Goal: Information Seeking & Learning: Learn about a topic

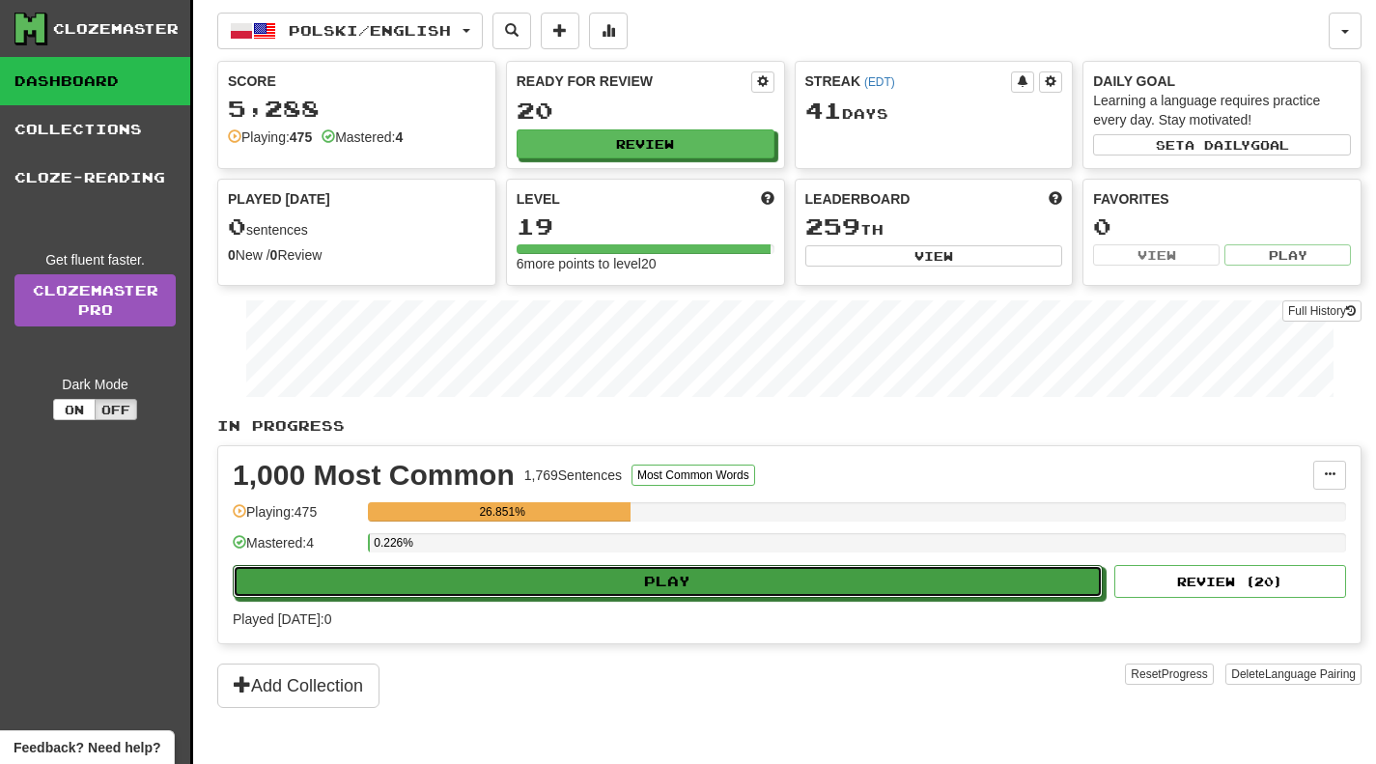
click at [471, 583] on button "Play" at bounding box center [668, 581] width 870 height 33
select select "**"
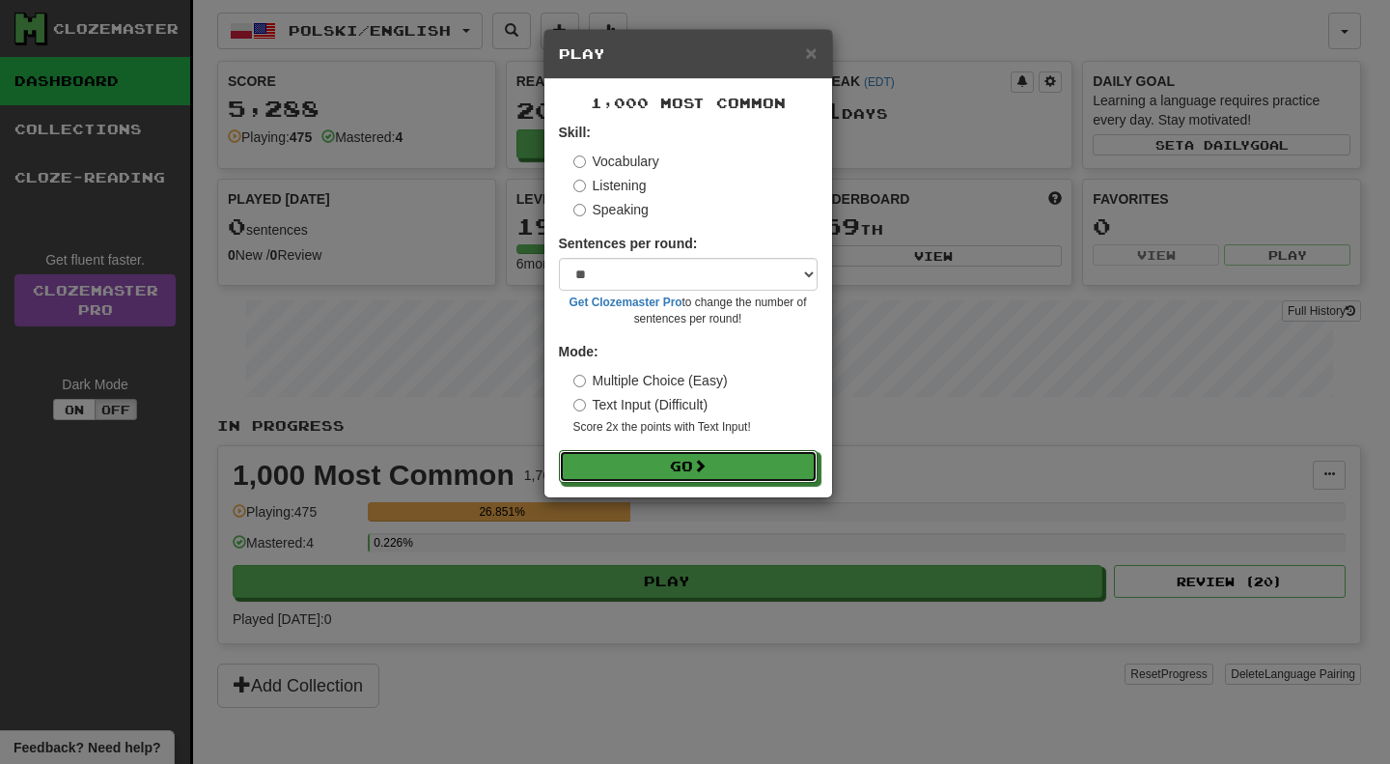
click at [662, 466] on button "Go" at bounding box center [688, 466] width 259 height 33
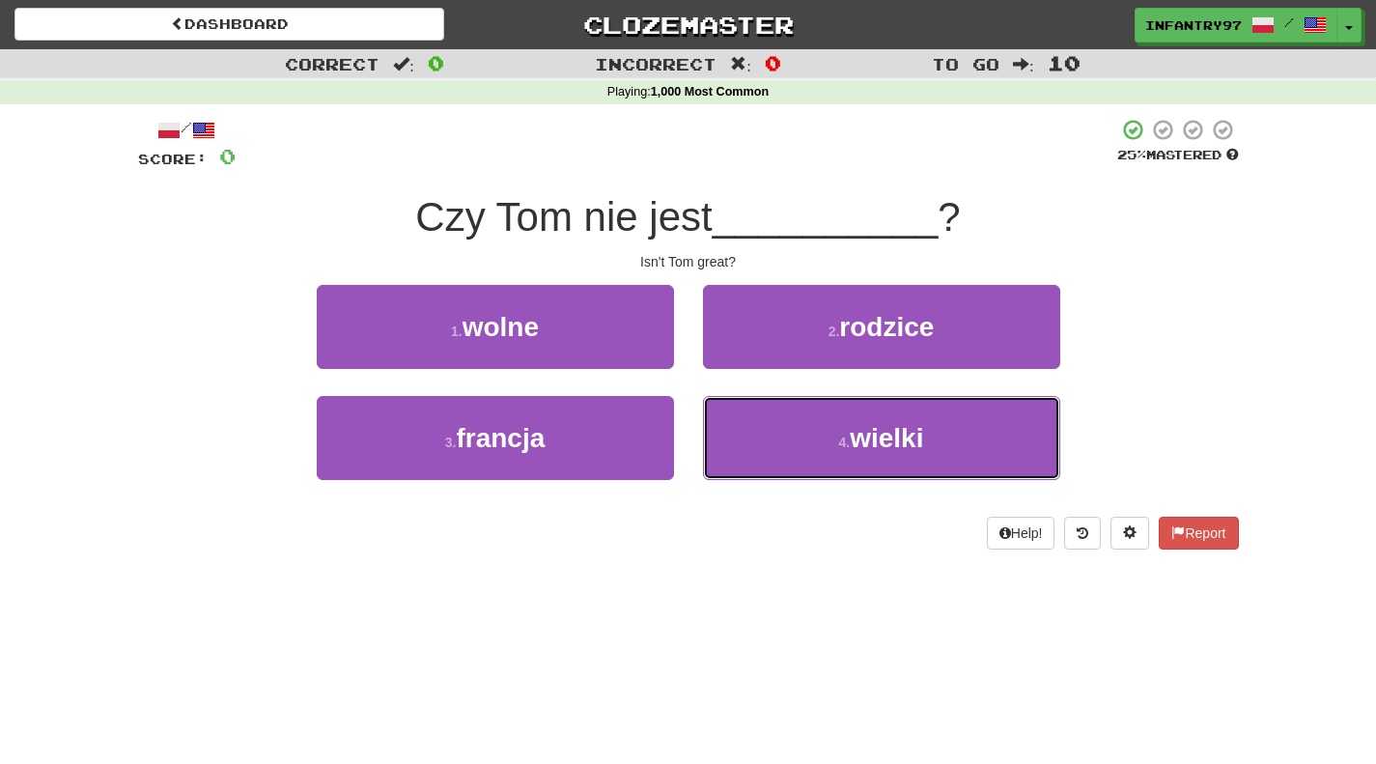
click at [807, 425] on button "4 . wielki" at bounding box center [881, 438] width 357 height 84
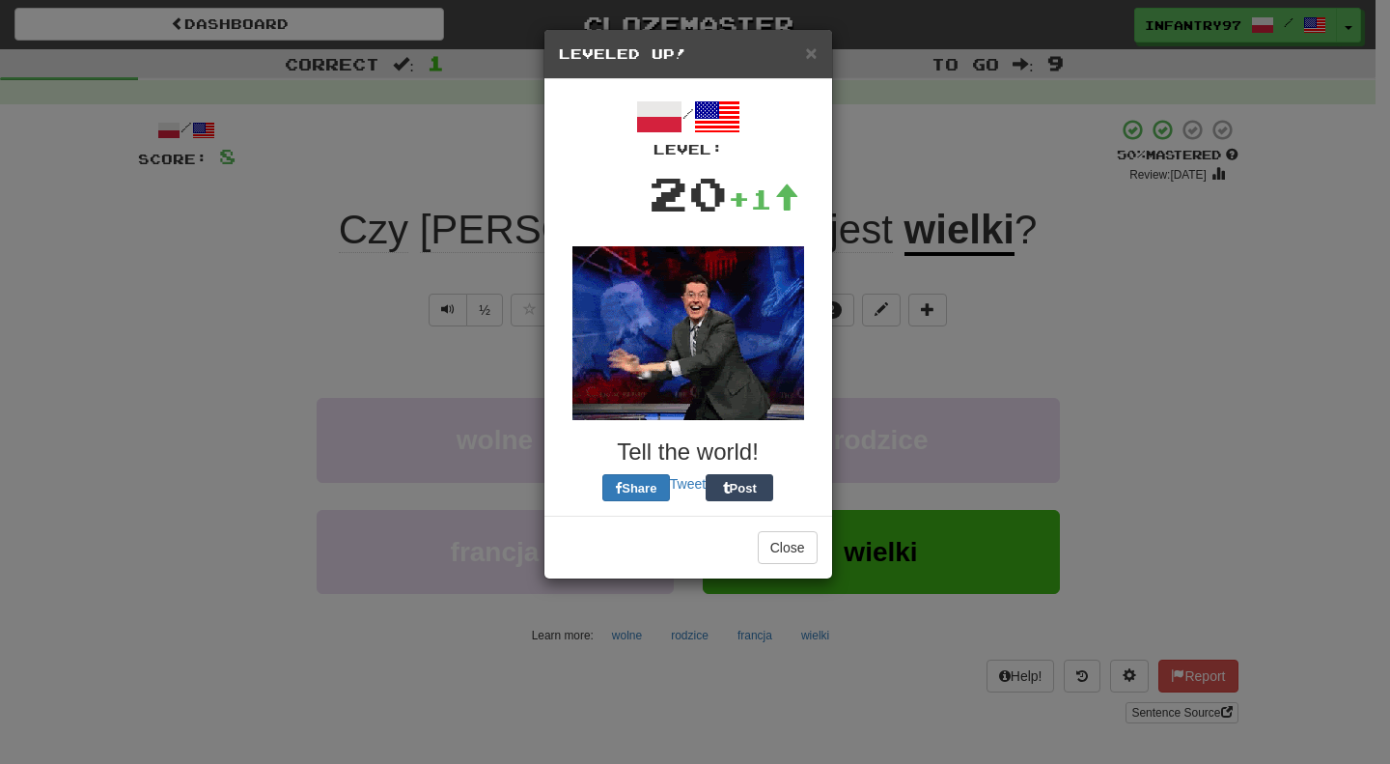
click at [750, 353] on img at bounding box center [689, 333] width 232 height 174
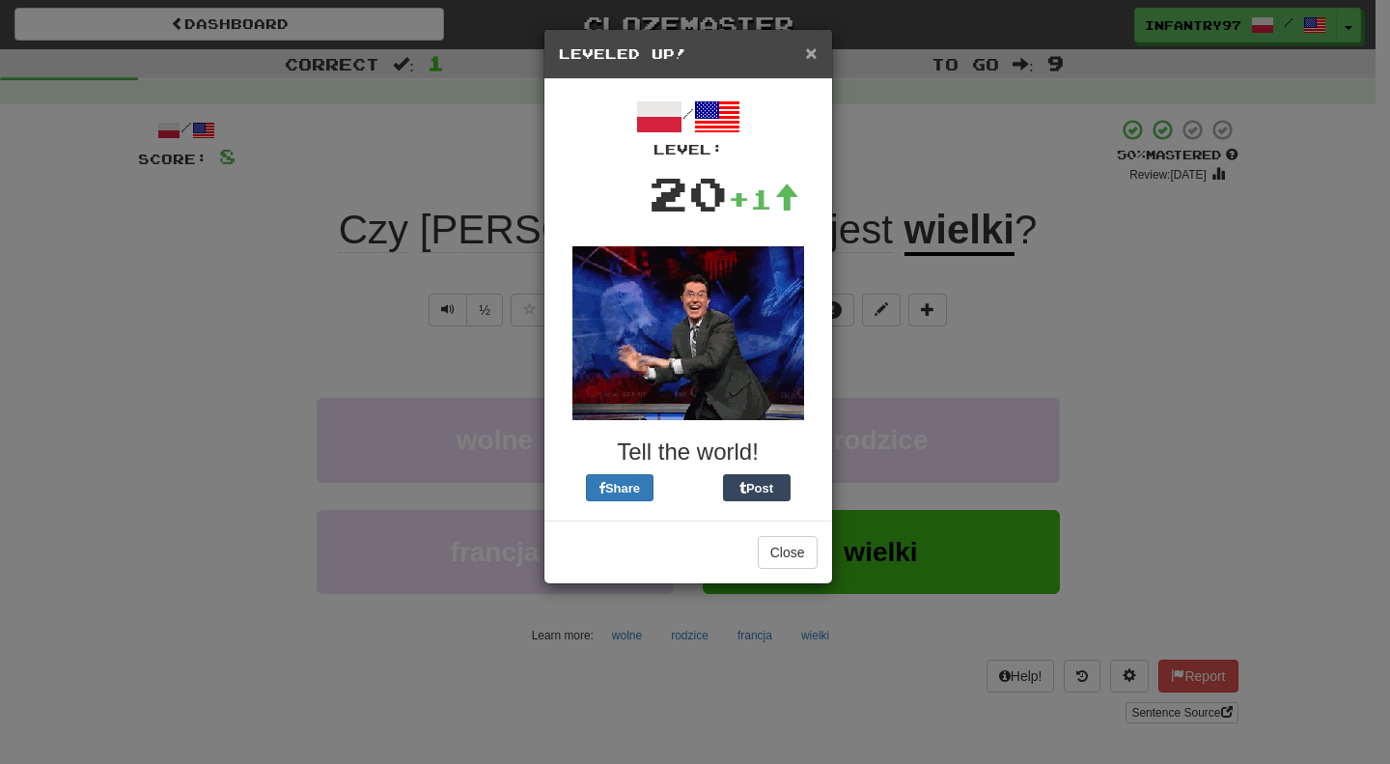
click at [810, 48] on span "×" at bounding box center [811, 53] width 12 height 22
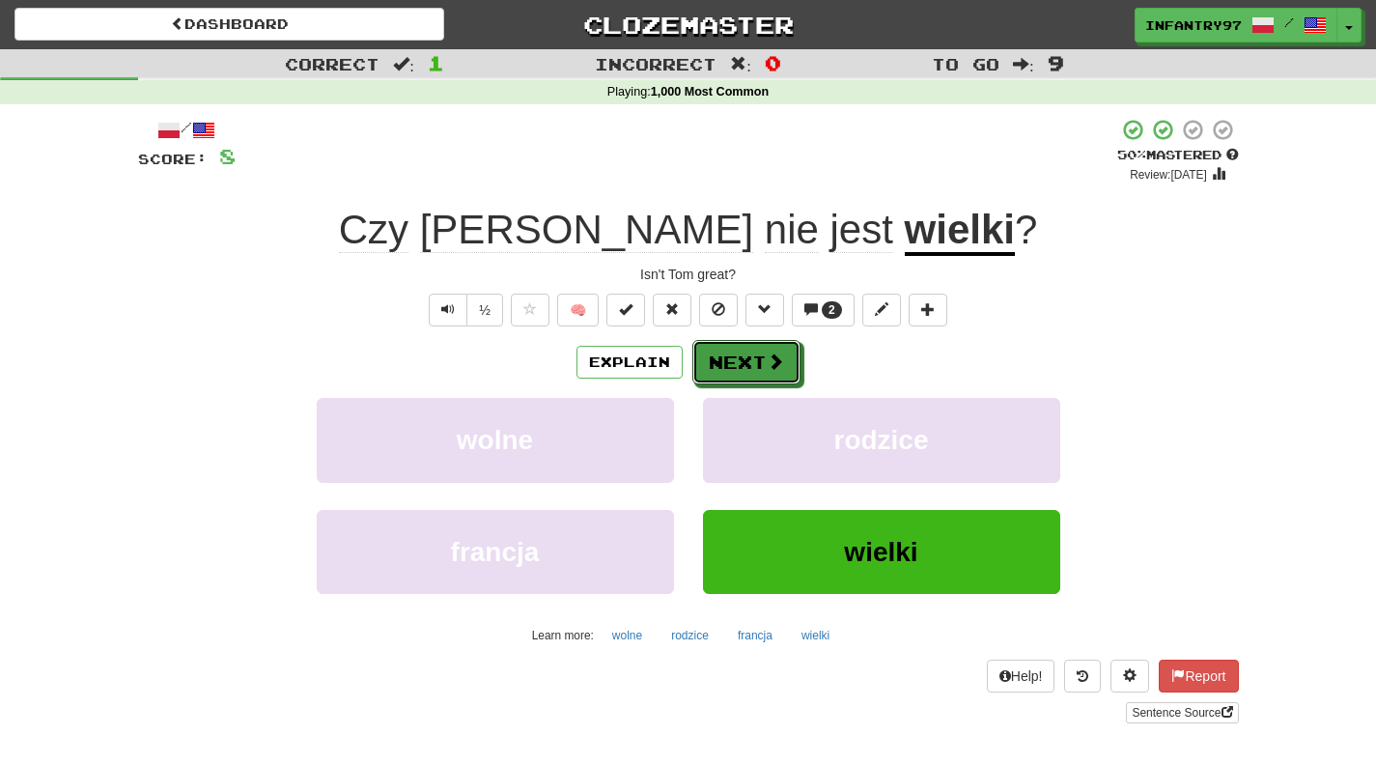
click at [771, 366] on span at bounding box center [775, 360] width 17 height 17
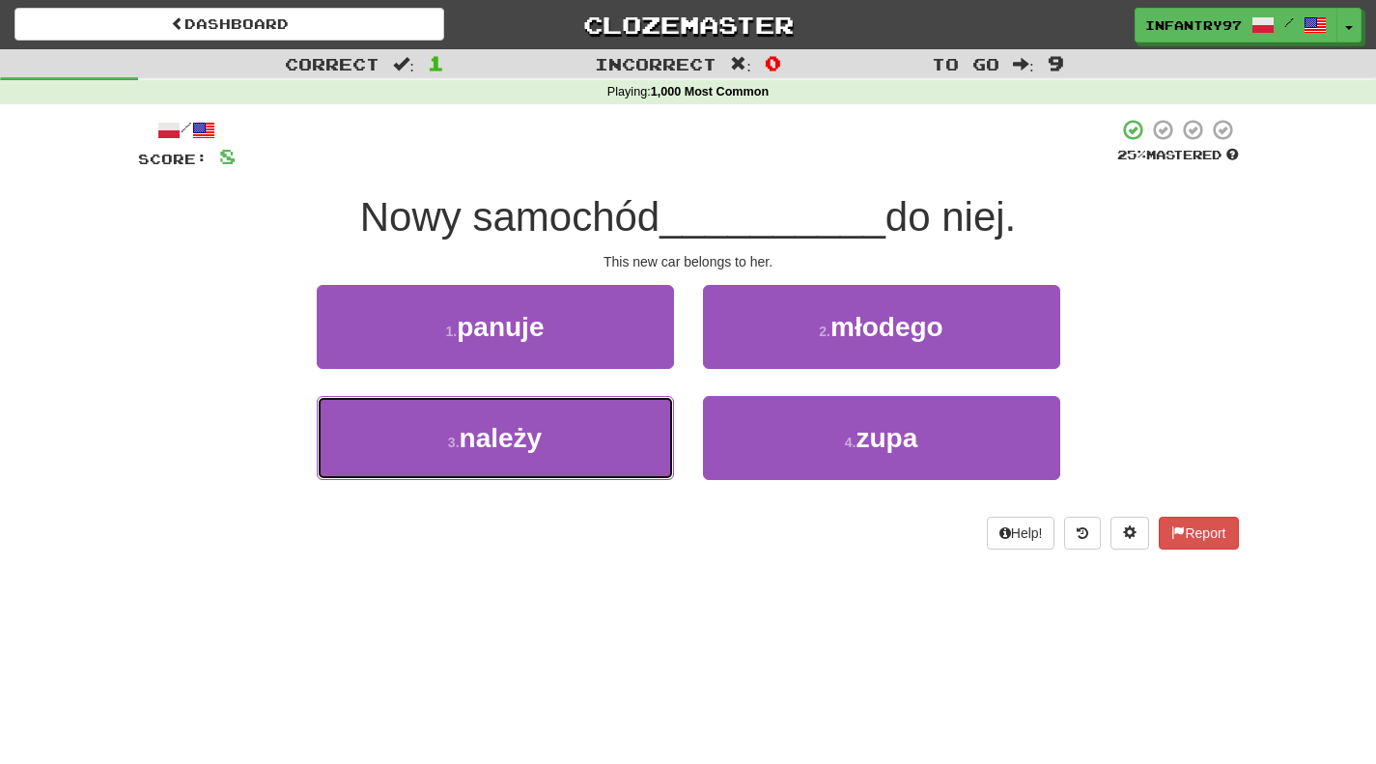
click at [559, 453] on button "3 . należy" at bounding box center [495, 438] width 357 height 84
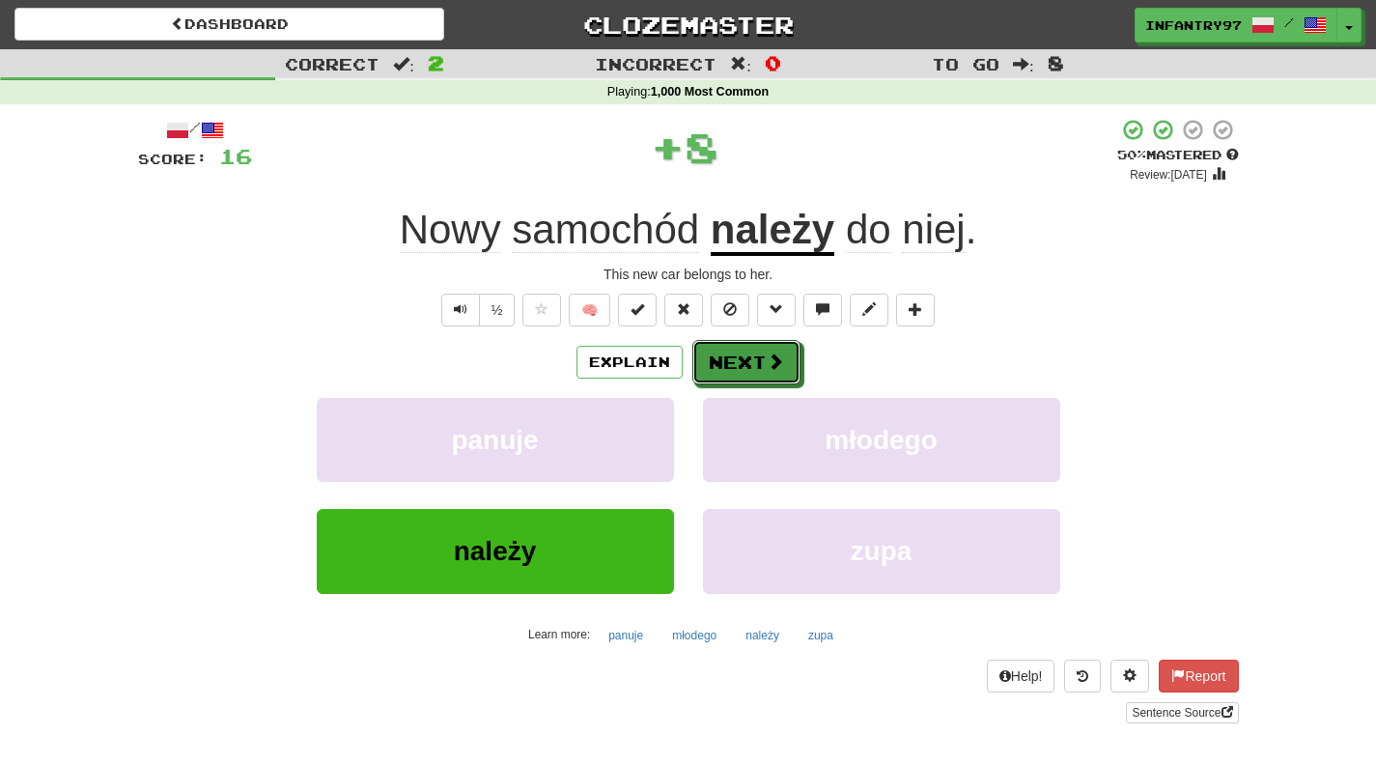
click at [762, 363] on button "Next" at bounding box center [746, 362] width 108 height 44
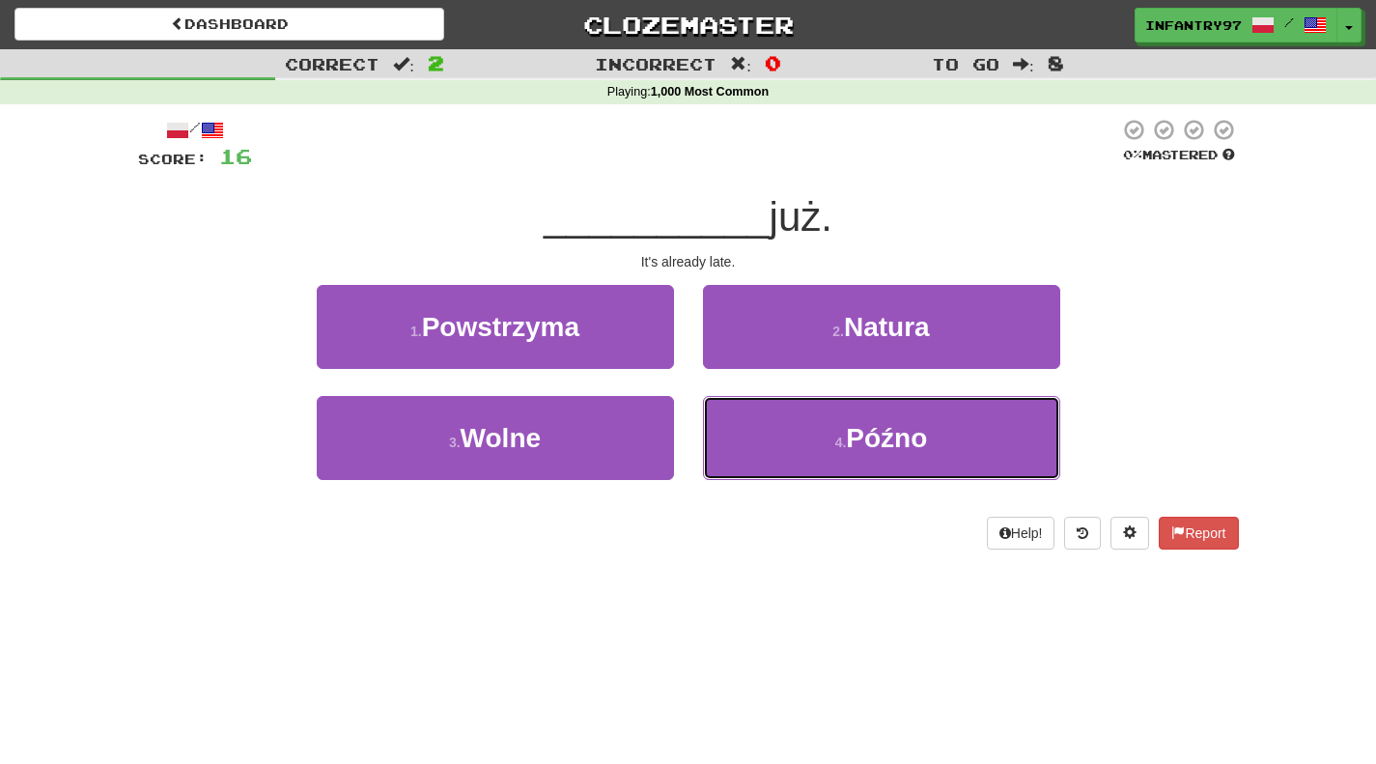
click at [903, 438] on span "Późno" at bounding box center [886, 438] width 81 height 30
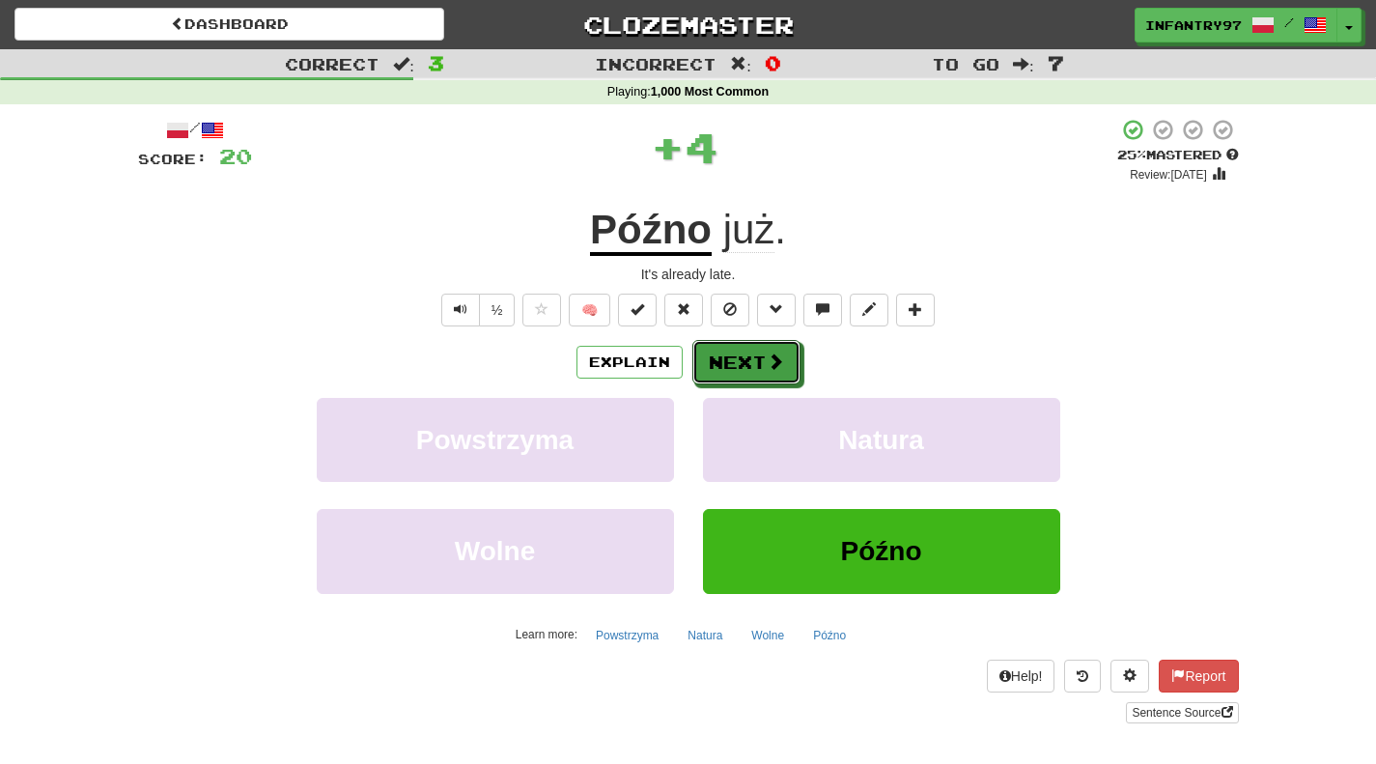
click at [774, 355] on span at bounding box center [775, 360] width 17 height 17
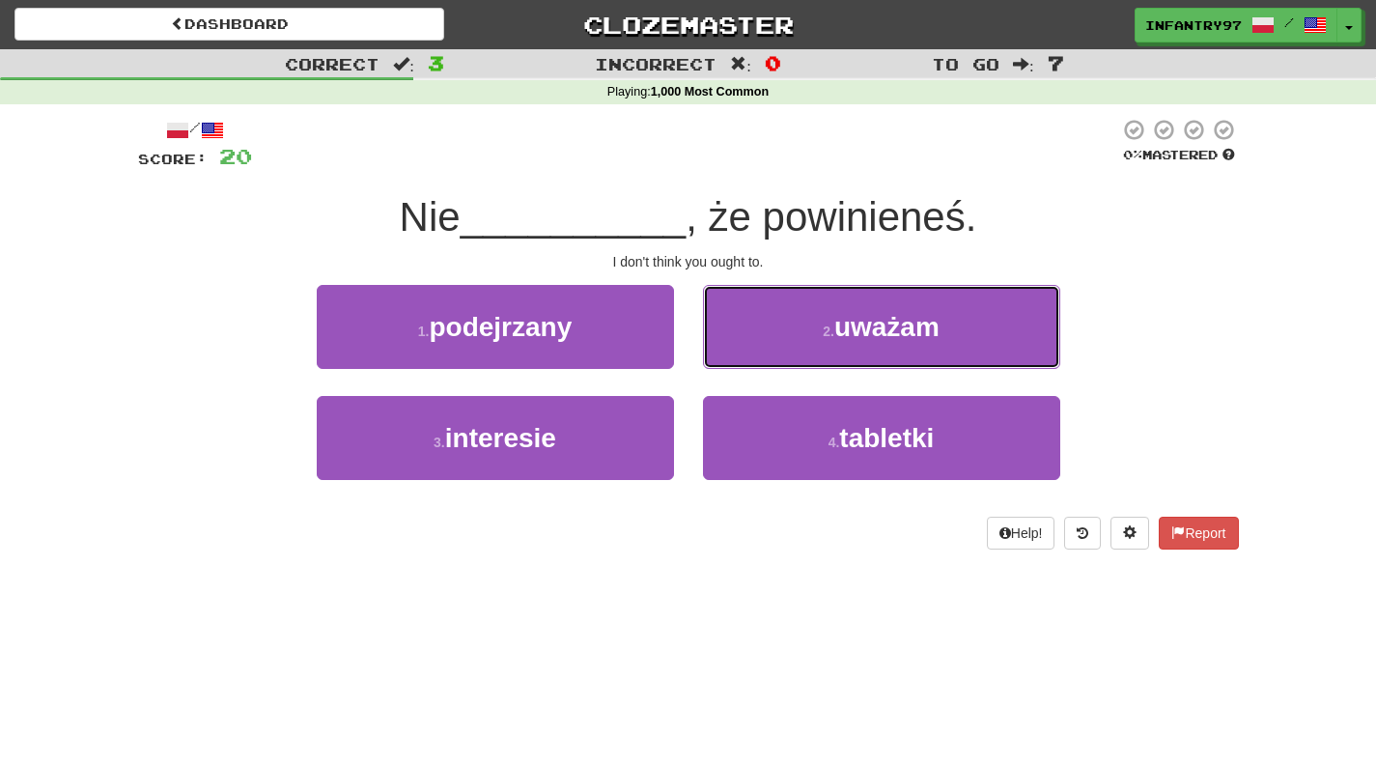
click at [848, 344] on button "2 . uważam" at bounding box center [881, 327] width 357 height 84
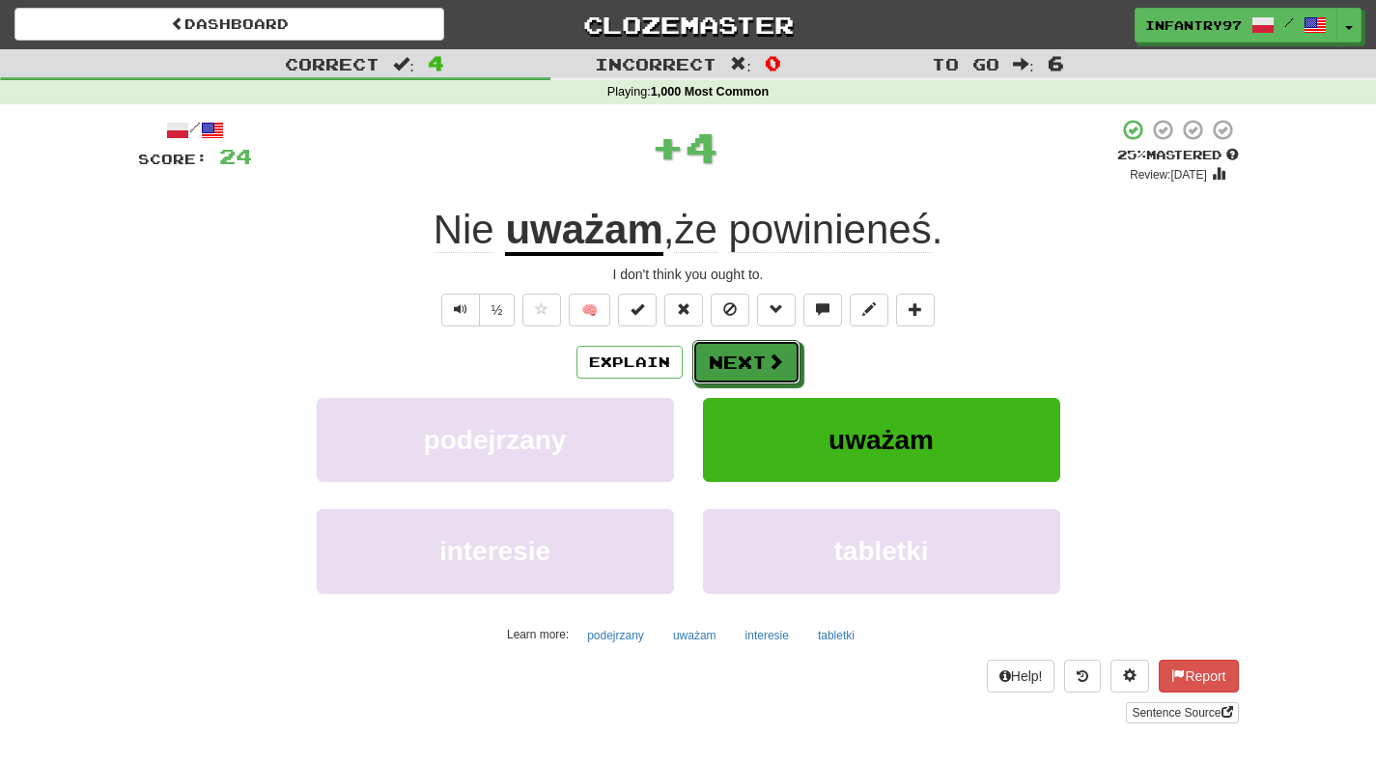
click at [728, 366] on button "Next" at bounding box center [746, 362] width 108 height 44
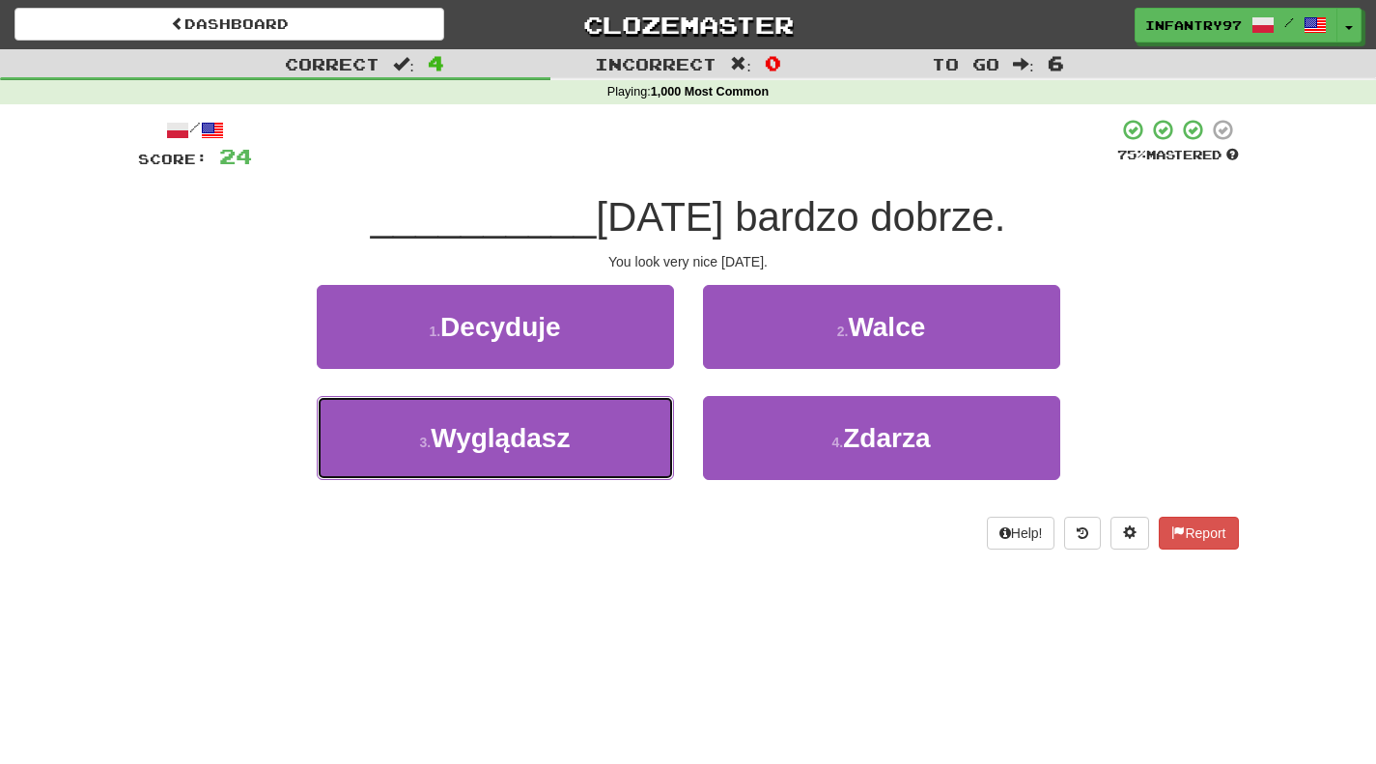
click at [546, 447] on span "Wyglądasz" at bounding box center [500, 438] width 139 height 30
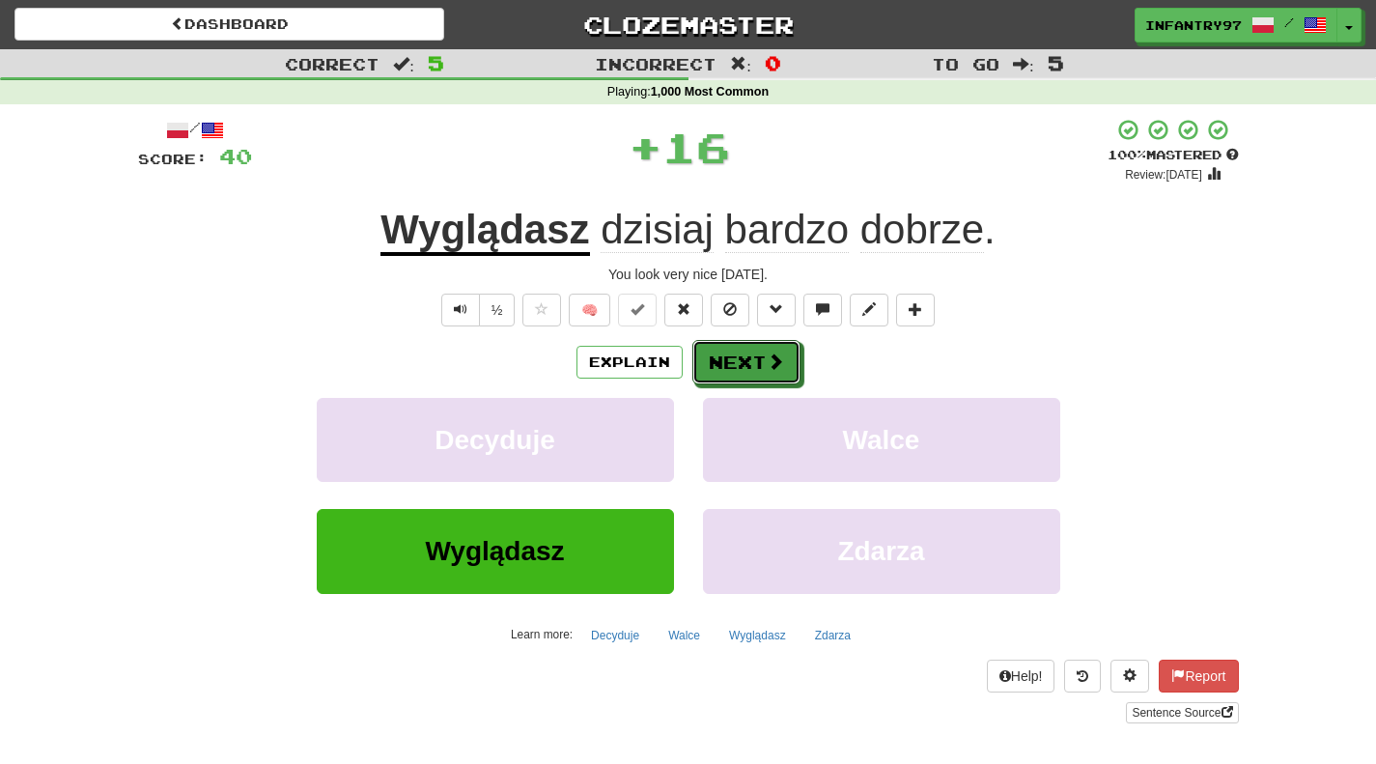
click at [738, 366] on button "Next" at bounding box center [746, 362] width 108 height 44
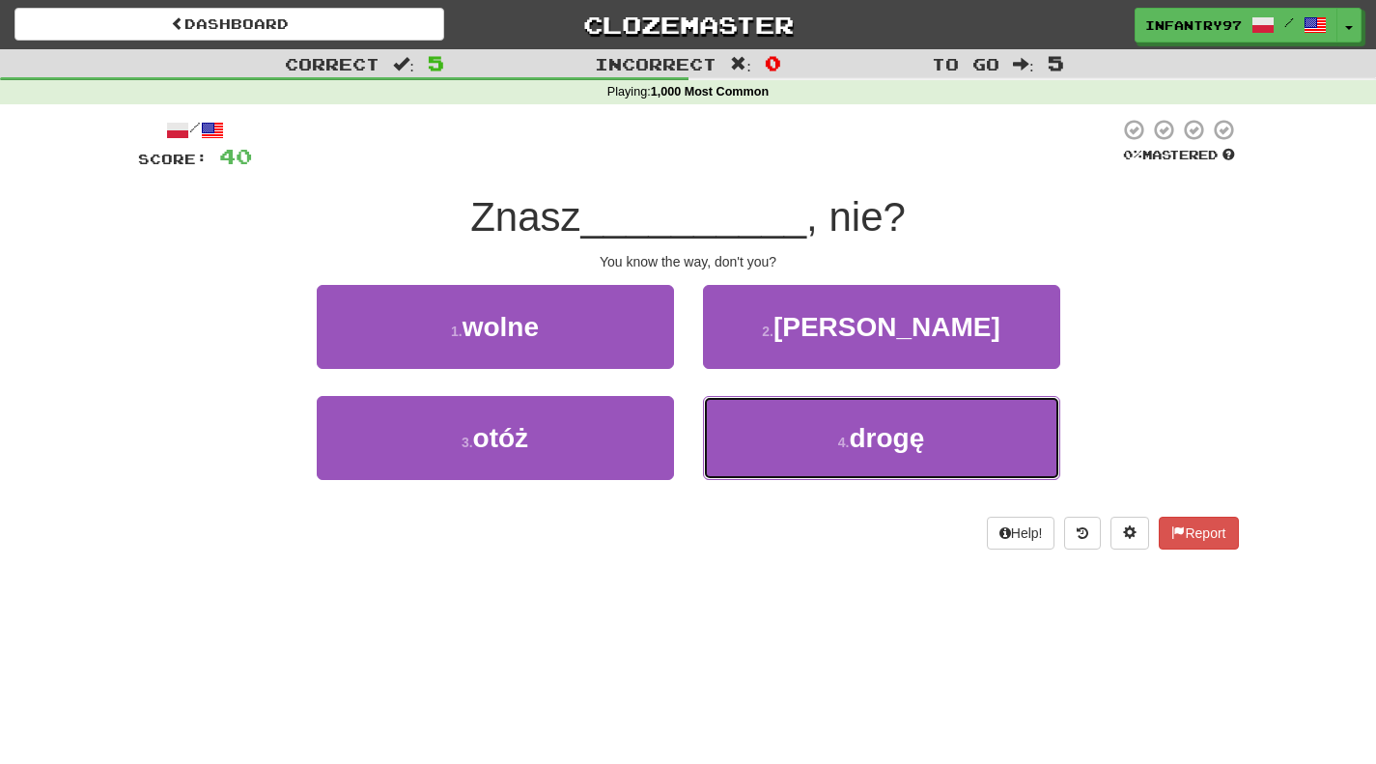
click at [758, 432] on button "4 . drogę" at bounding box center [881, 438] width 357 height 84
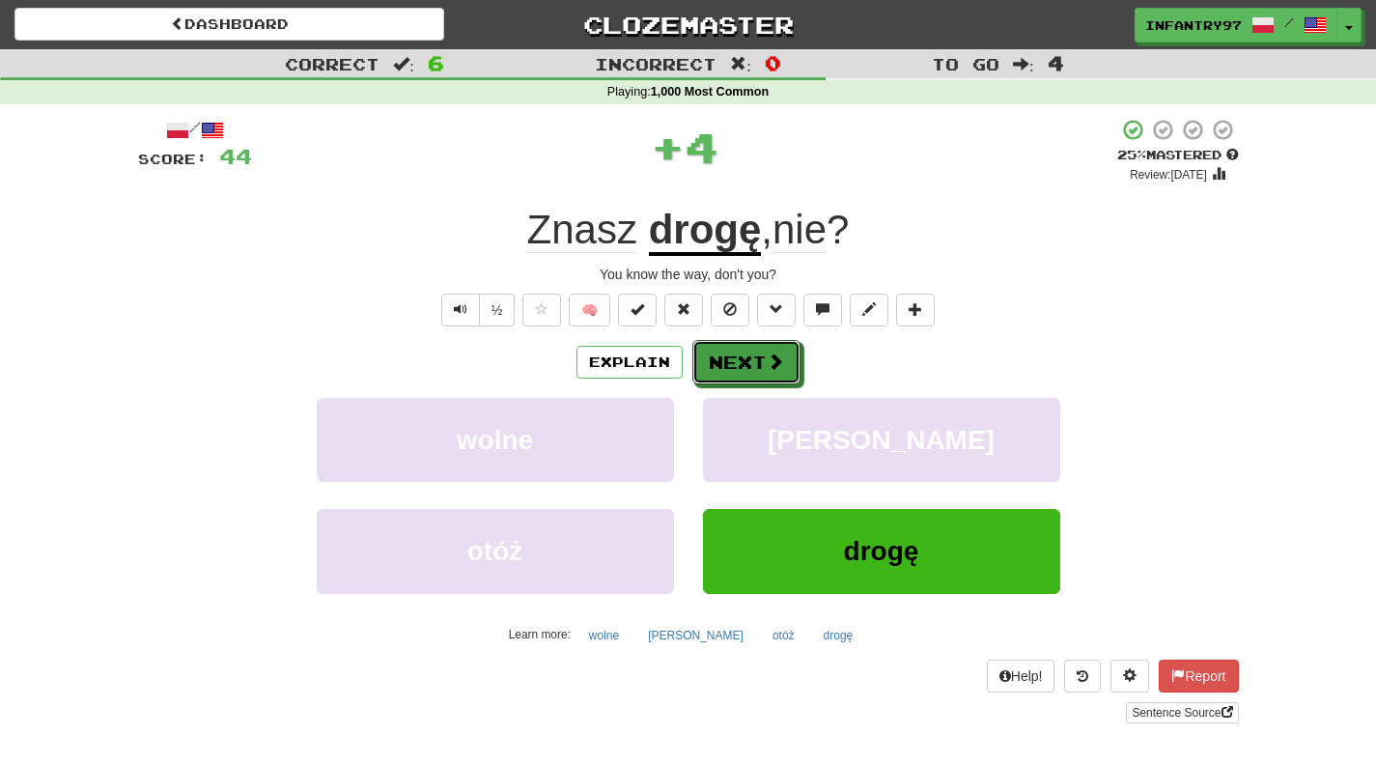
click at [767, 367] on span at bounding box center [775, 360] width 17 height 17
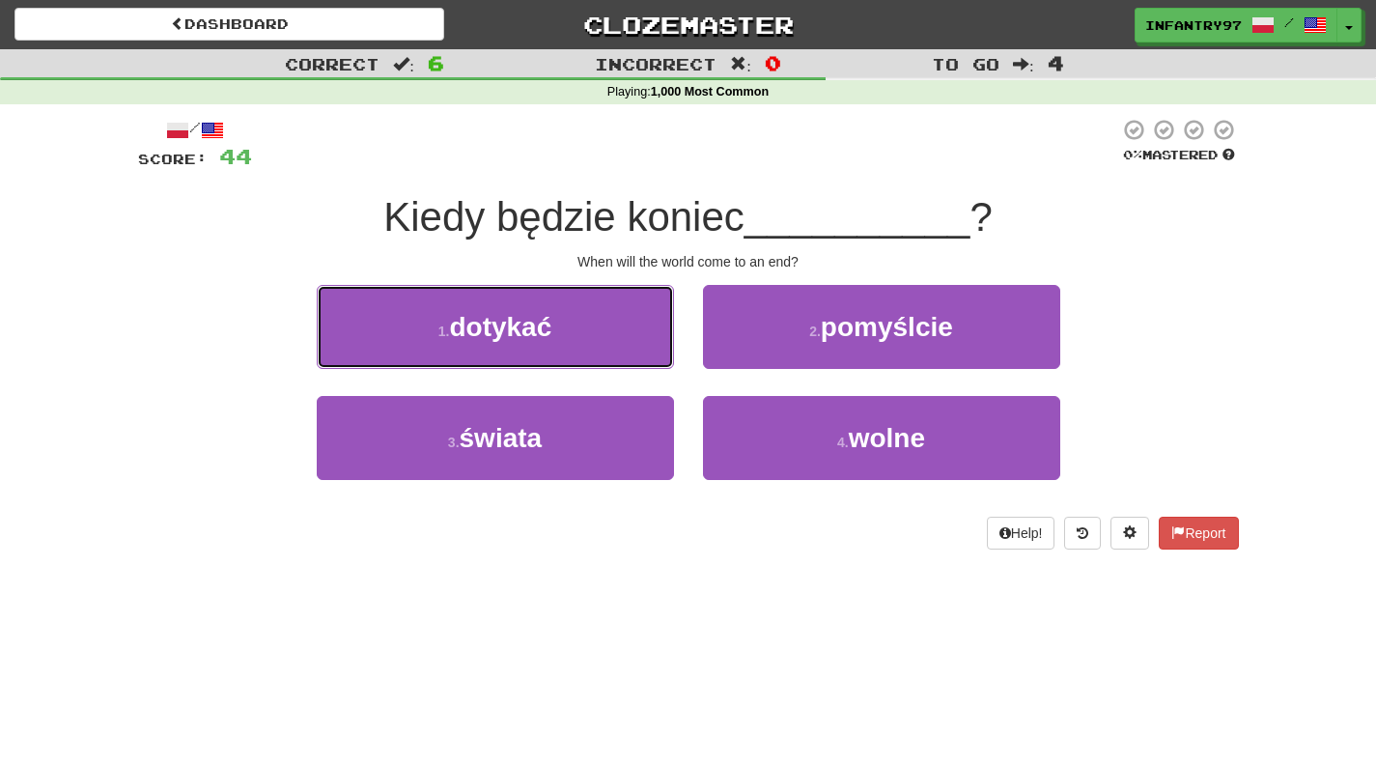
click at [607, 349] on button "1 . dotykać" at bounding box center [495, 327] width 357 height 84
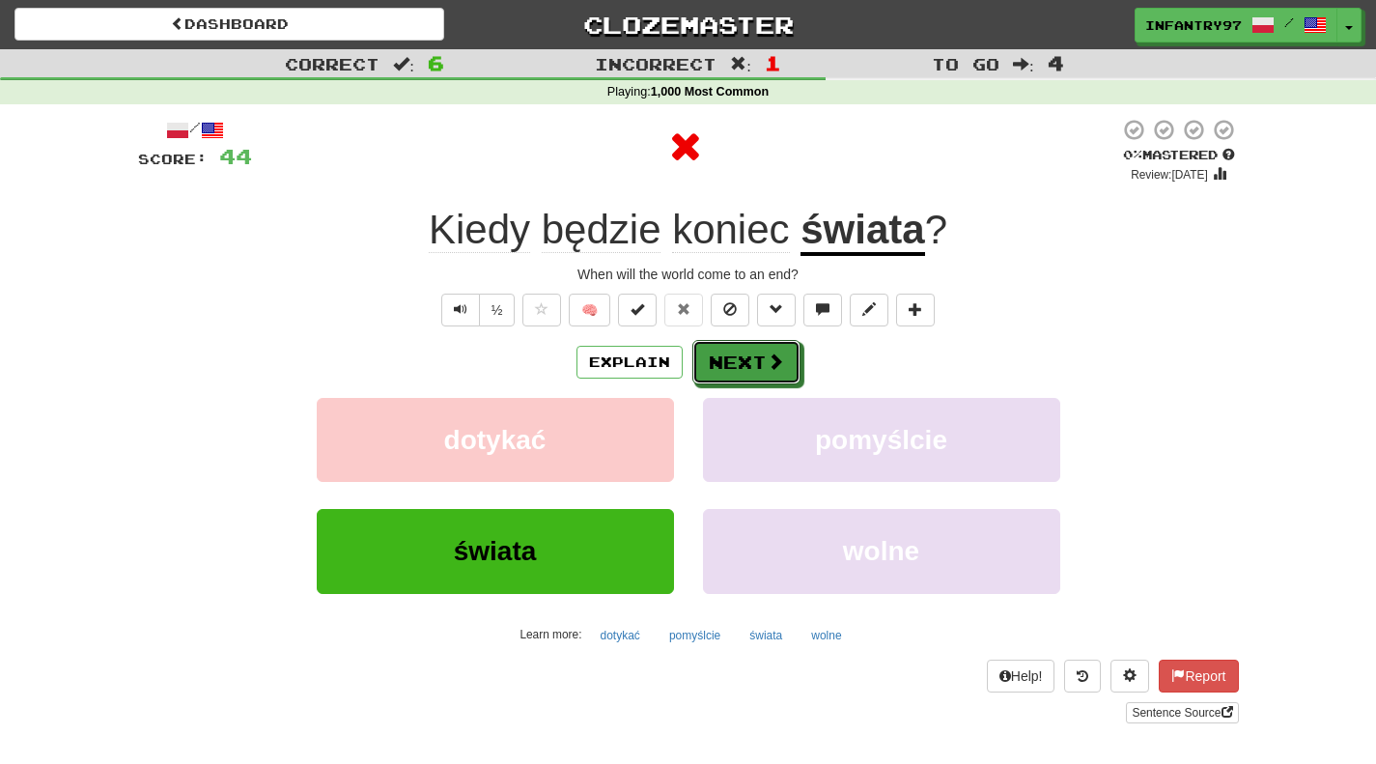
click at [777, 360] on span at bounding box center [775, 360] width 17 height 17
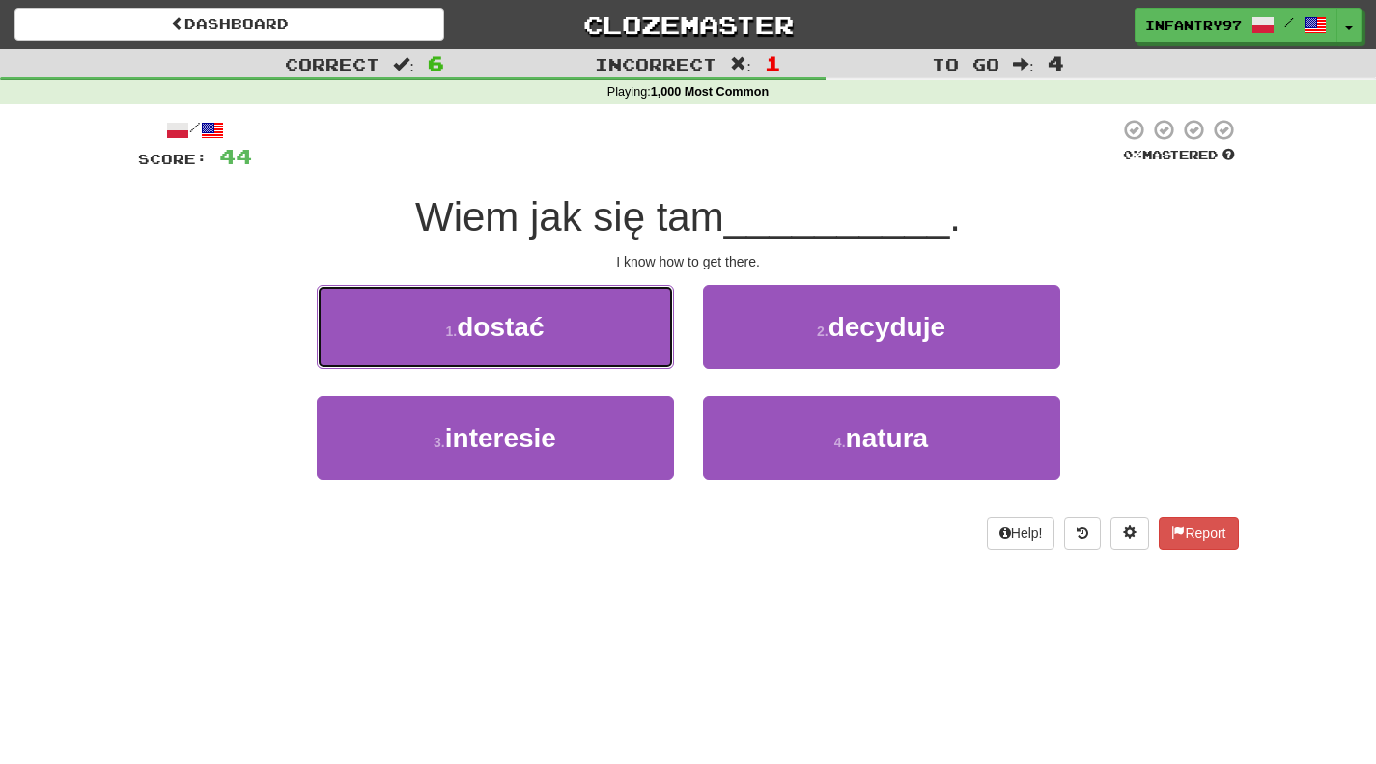
click at [584, 345] on button "1 . dostać" at bounding box center [495, 327] width 357 height 84
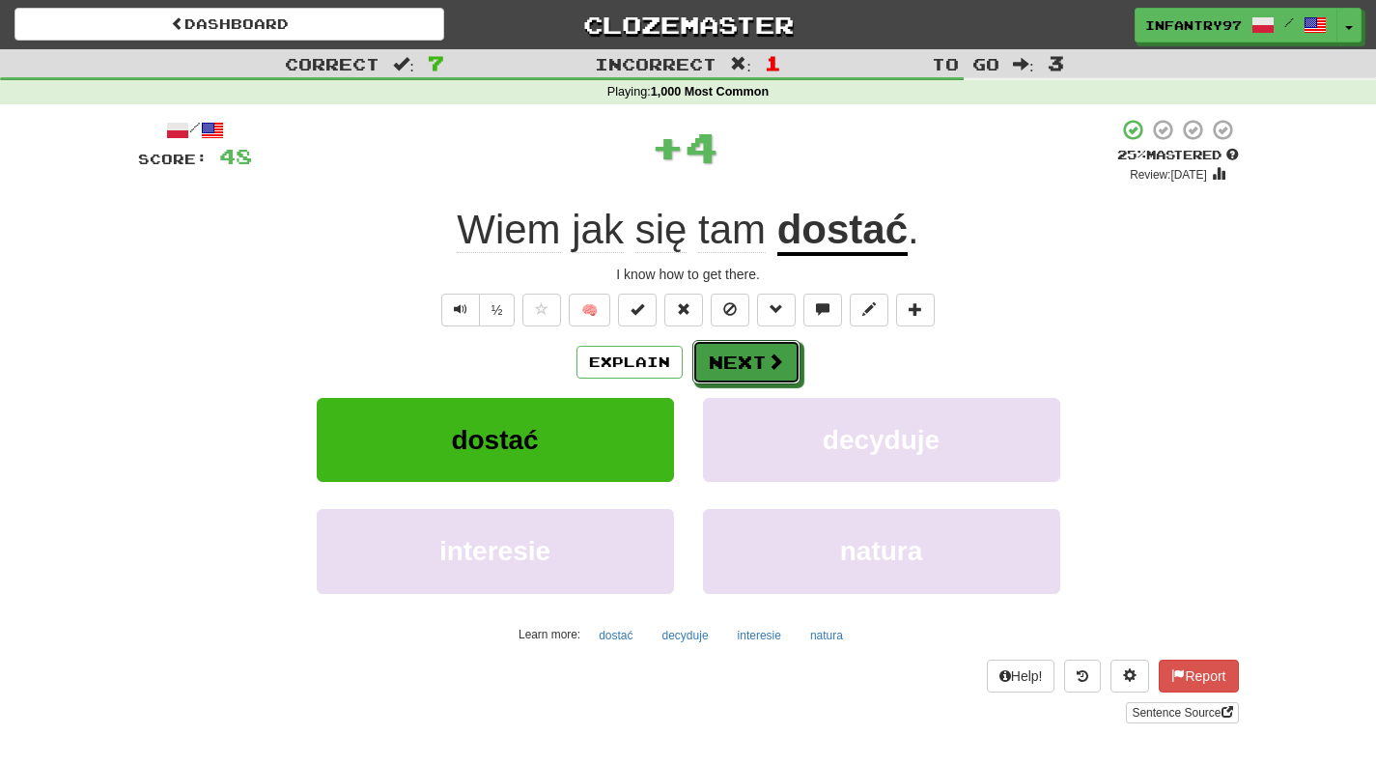
click at [743, 360] on button "Next" at bounding box center [746, 362] width 108 height 44
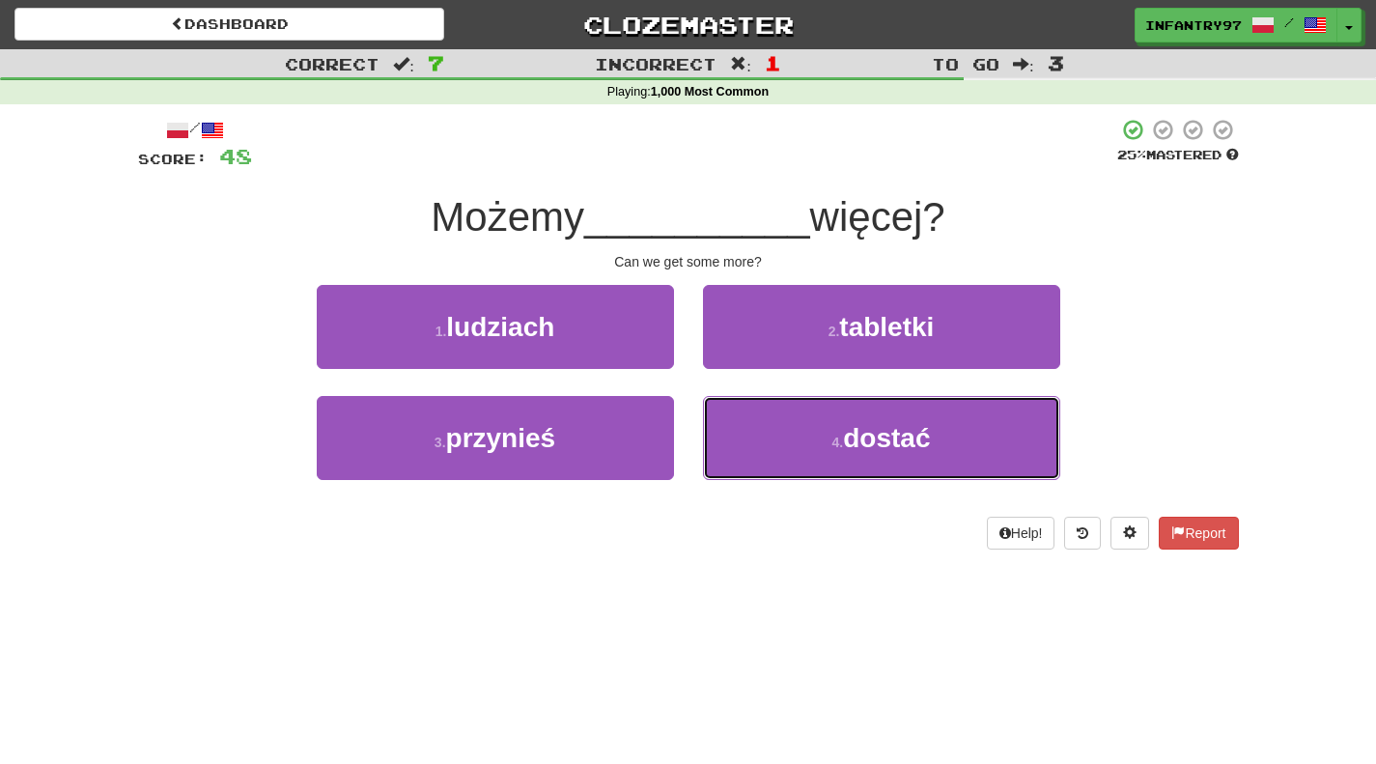
click at [764, 407] on button "4 . dostać" at bounding box center [881, 438] width 357 height 84
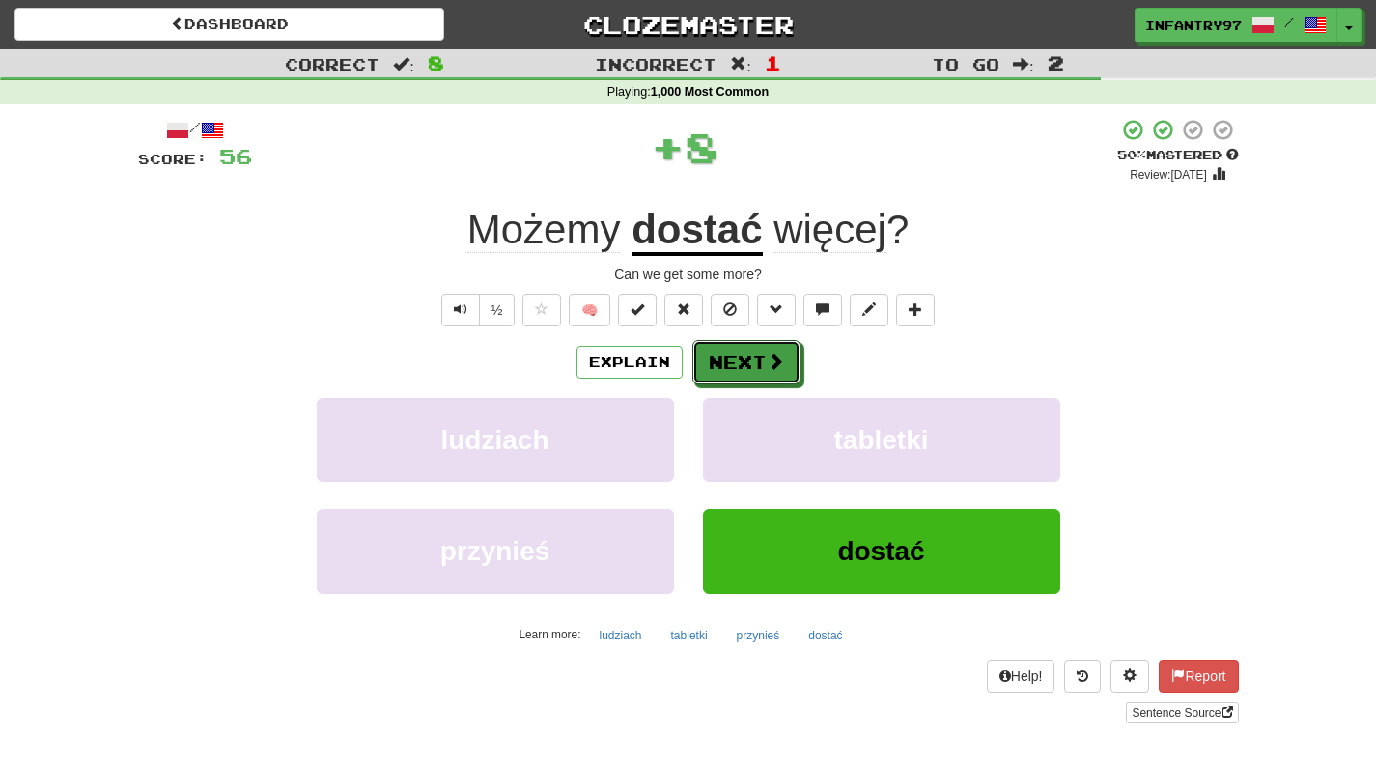
click at [755, 346] on button "Next" at bounding box center [746, 362] width 108 height 44
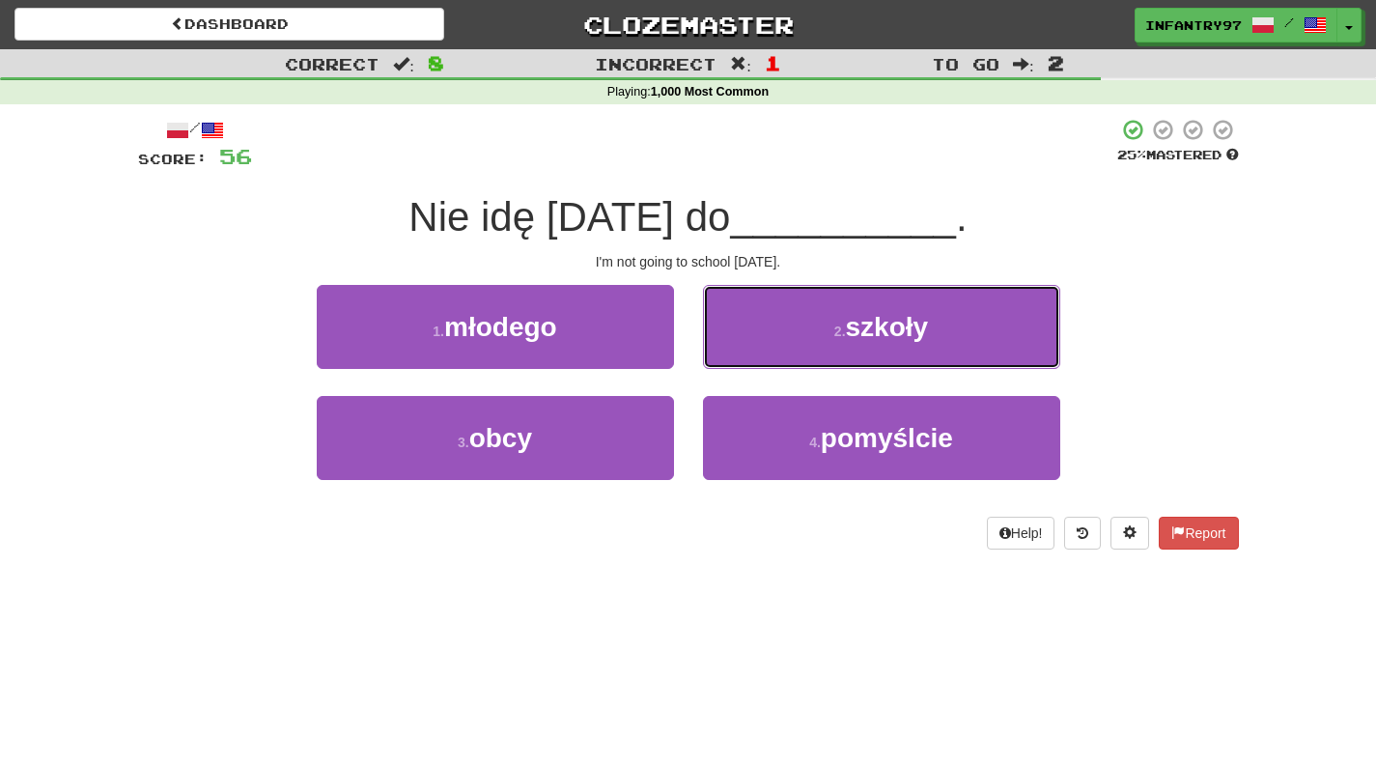
click at [752, 345] on button "2 . szkoły" at bounding box center [881, 327] width 357 height 84
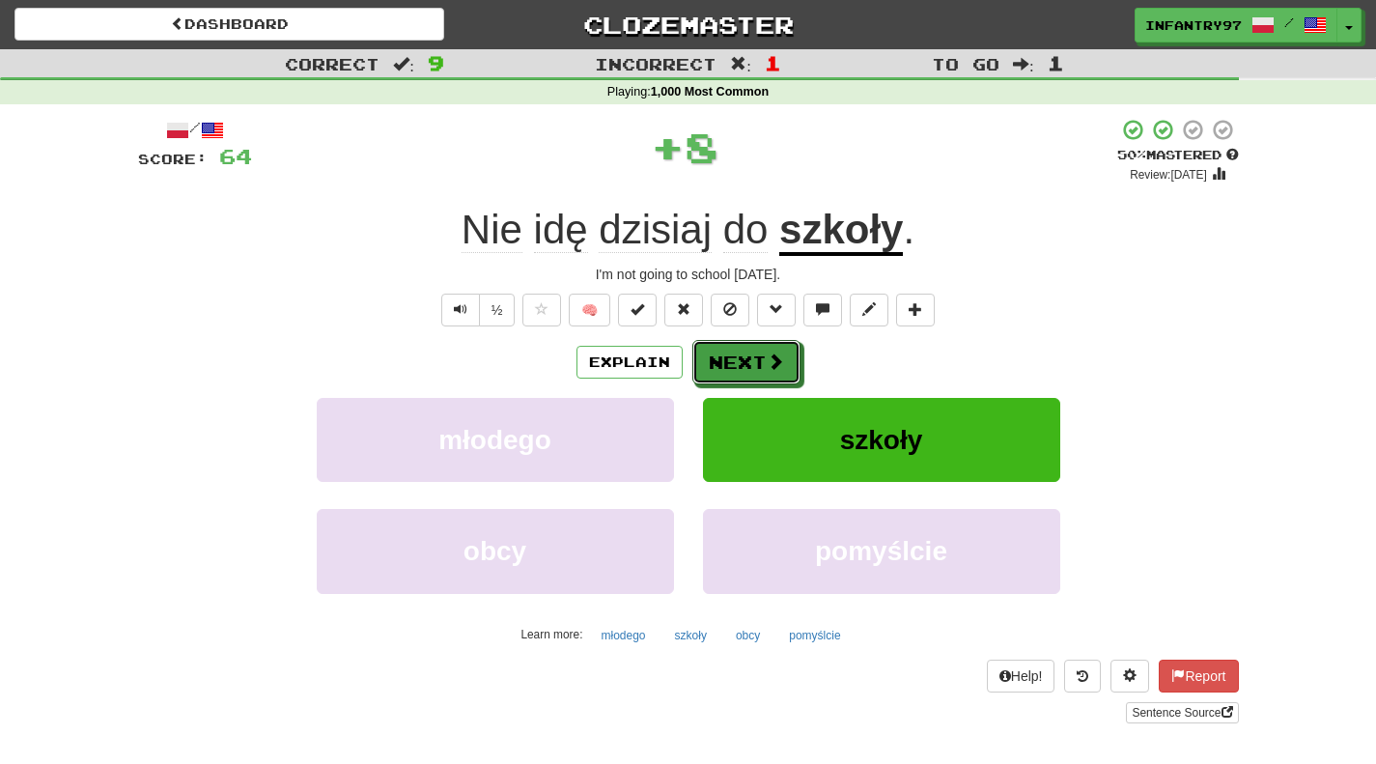
click at [757, 359] on button "Next" at bounding box center [746, 362] width 108 height 44
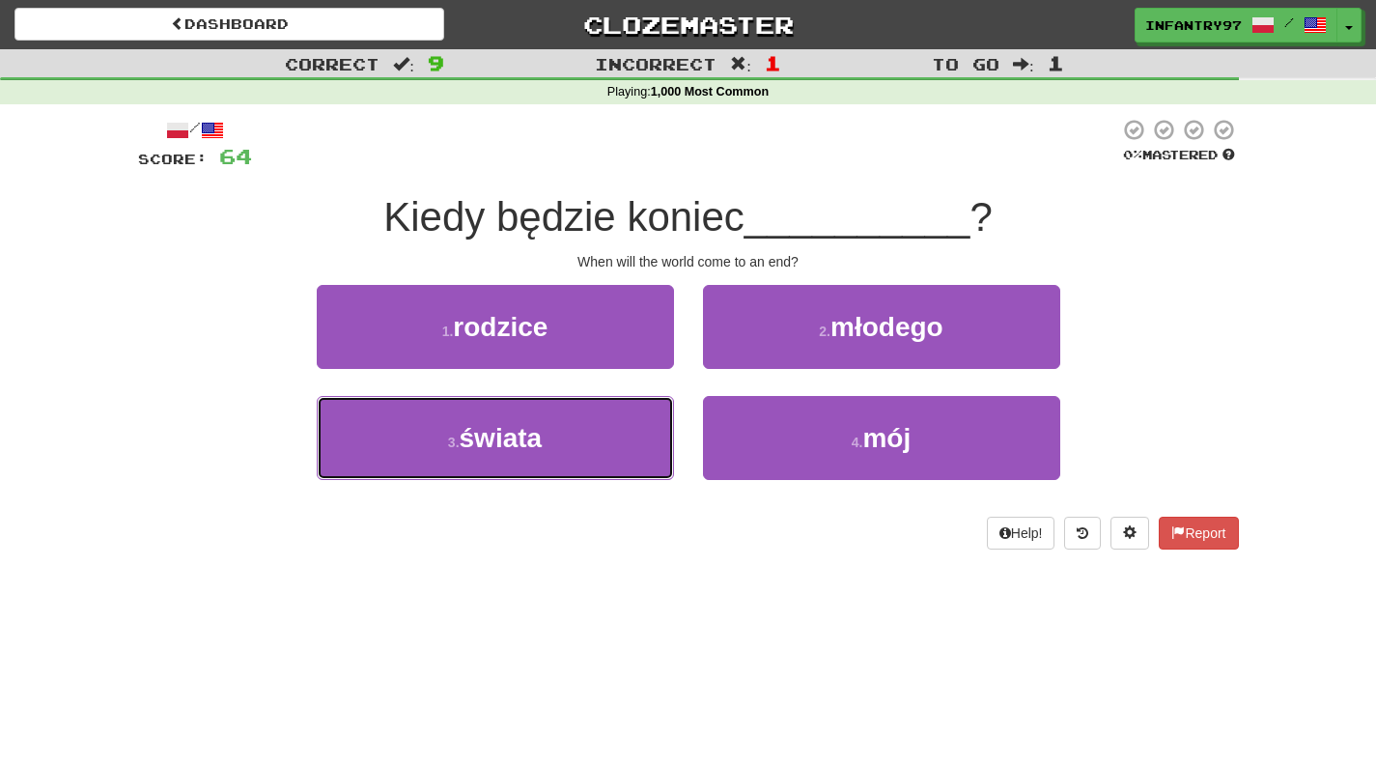
click at [451, 424] on button "3 . świata" at bounding box center [495, 438] width 357 height 84
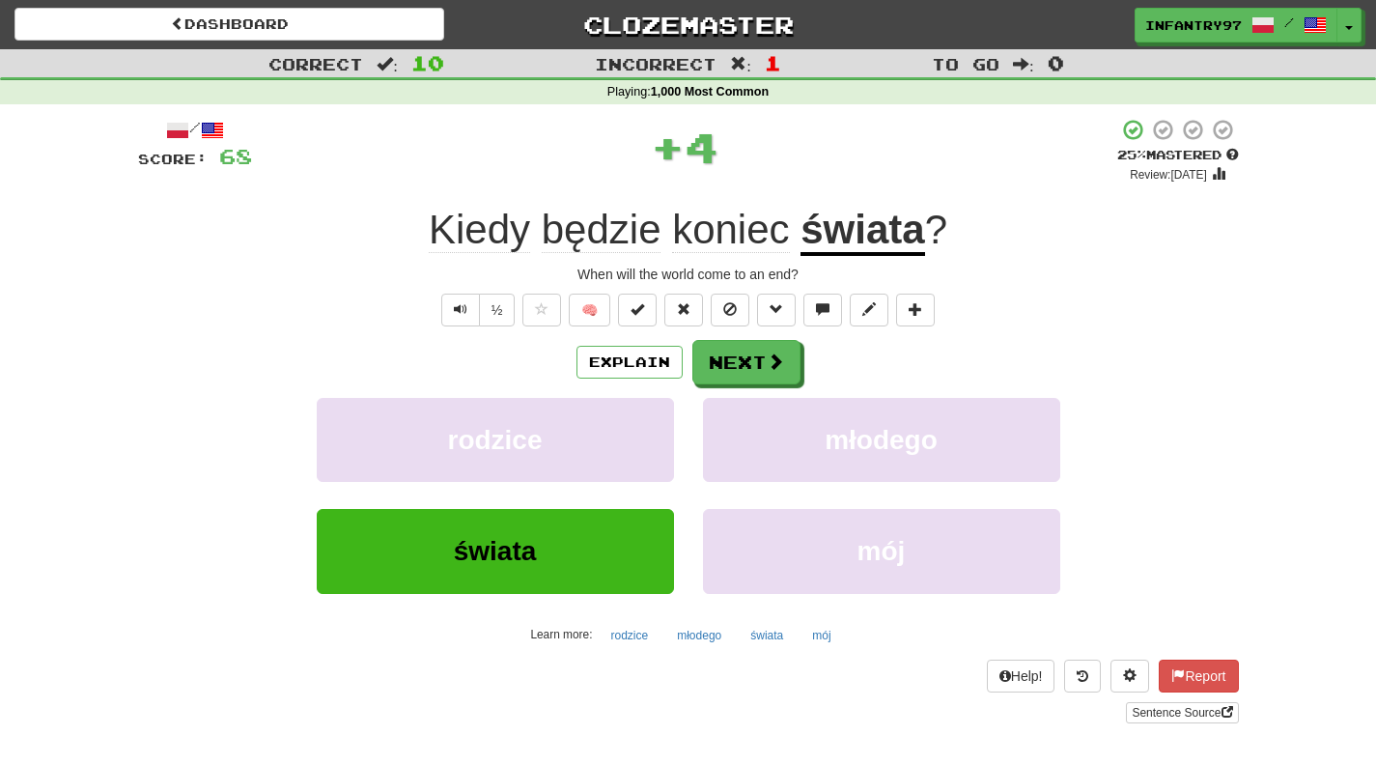
click at [703, 393] on div "Explain Next rodzice młodego świata mój Learn more: rodzice młodego świata mój" at bounding box center [688, 495] width 1101 height 310
click at [723, 364] on button "Next" at bounding box center [746, 362] width 108 height 44
